Goal: Task Accomplishment & Management: Manage account settings

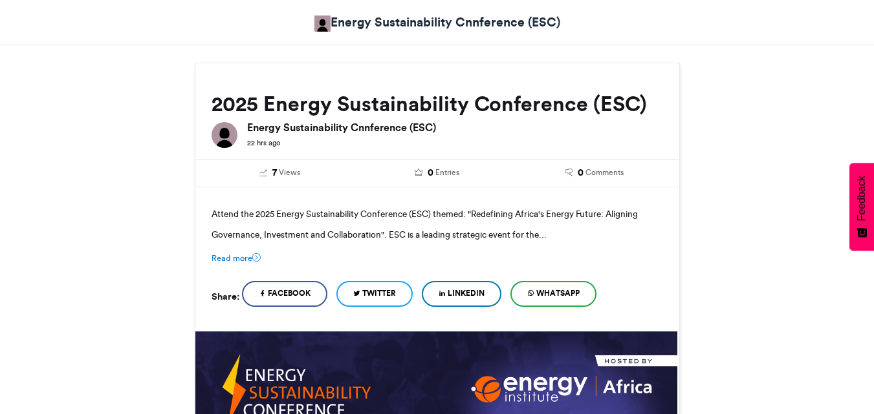
scroll to position [127, 0]
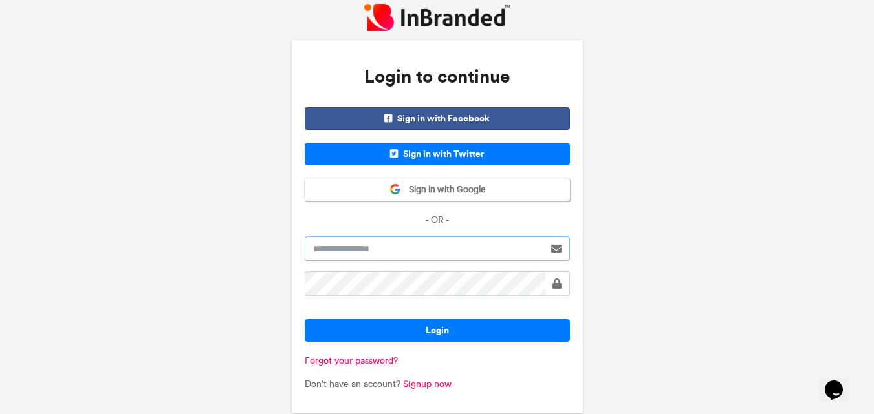
click at [349, 250] on input "text" at bounding box center [424, 249] width 239 height 25
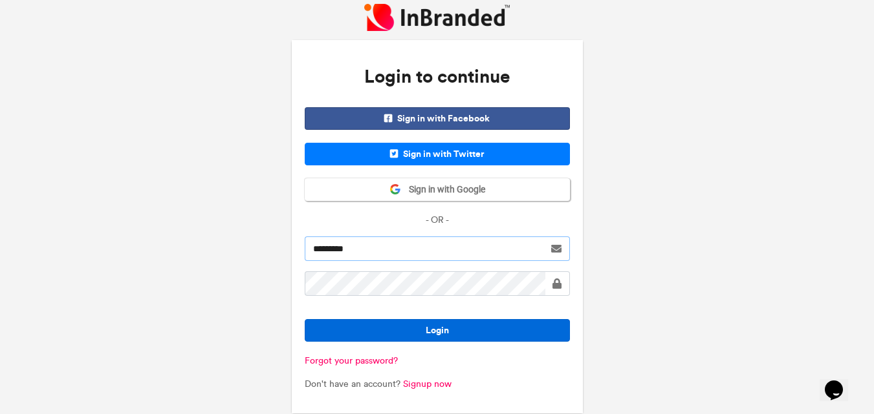
type input "*********"
click at [411, 336] on button "Login" at bounding box center [437, 330] width 265 height 23
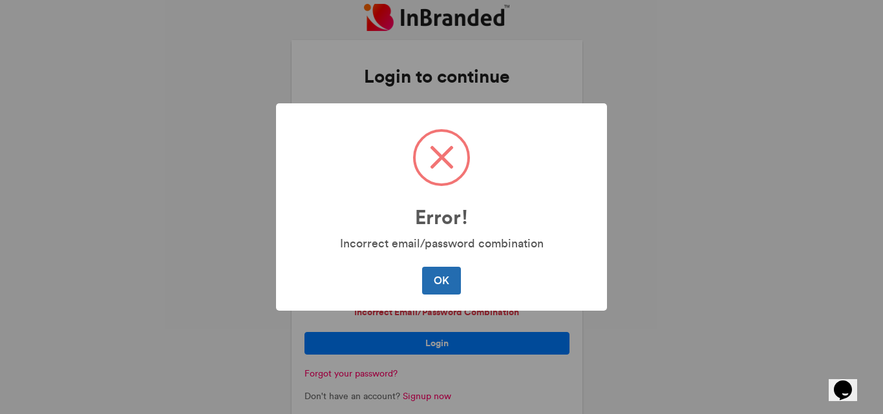
click at [455, 279] on button "OK" at bounding box center [441, 280] width 38 height 27
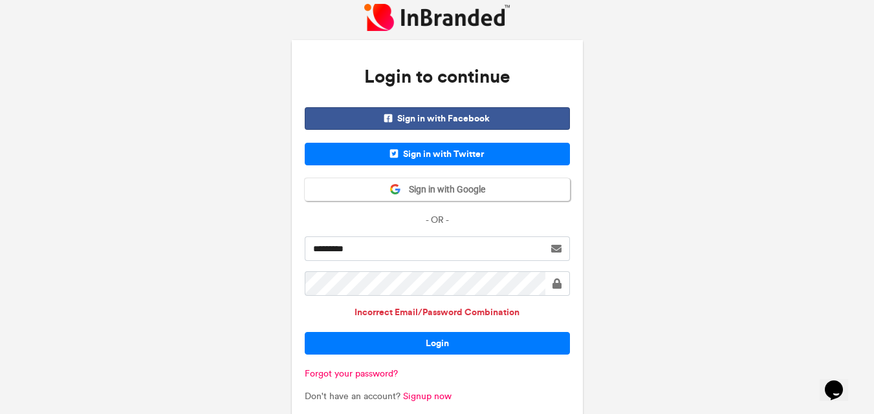
click at [559, 288] on span at bounding box center [556, 284] width 9 height 10
click at [363, 248] on input "*********" at bounding box center [424, 249] width 239 height 25
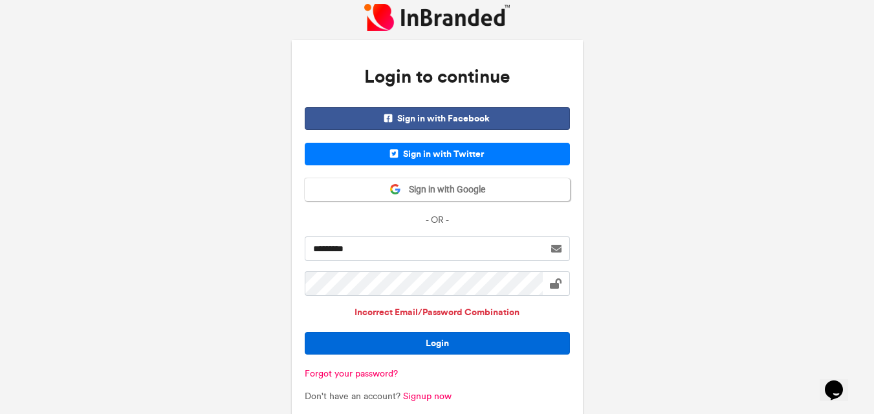
click at [394, 349] on button "Login" at bounding box center [437, 343] width 265 height 23
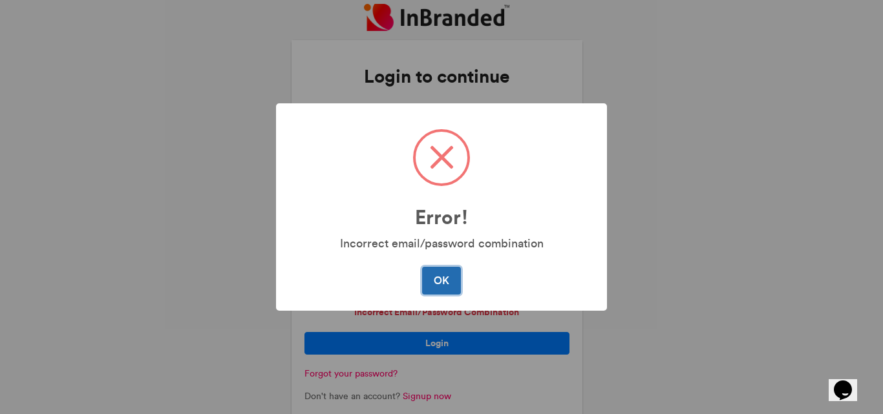
click at [446, 272] on button "OK" at bounding box center [441, 280] width 38 height 27
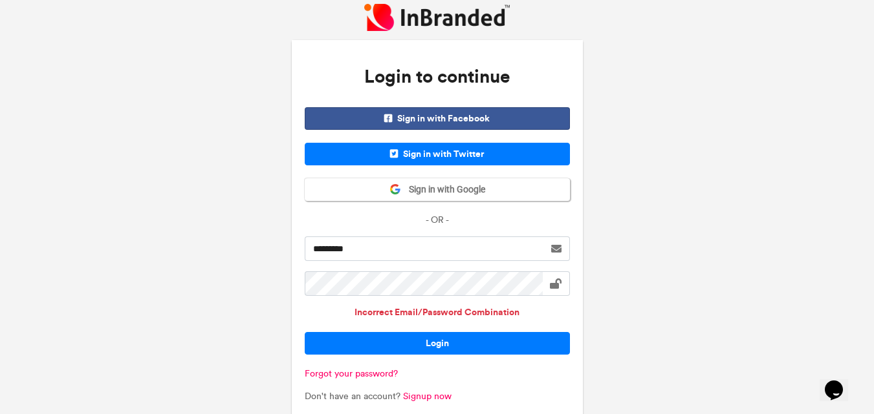
scroll to position [23, 0]
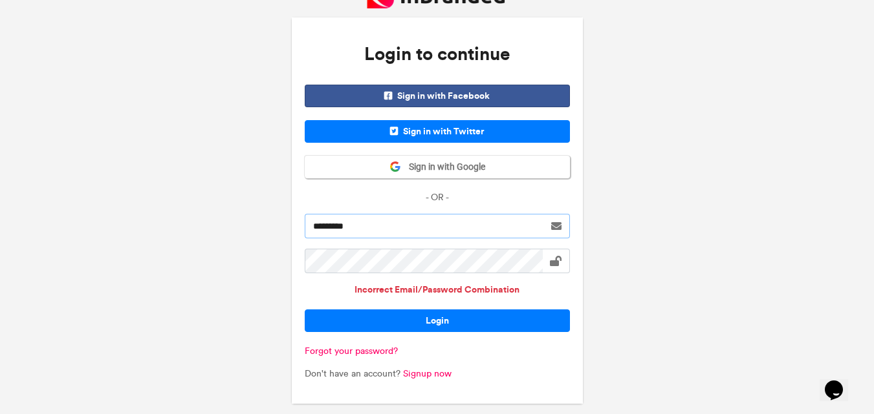
drag, startPoint x: 440, startPoint y: 233, endPoint x: 258, endPoint y: 215, distance: 182.5
click at [258, 215] on div "Login to continue Sign in with Facebook Sign in with Twitter Sign in with Googl…" at bounding box center [437, 195] width 874 height 437
